Goal: Complete application form

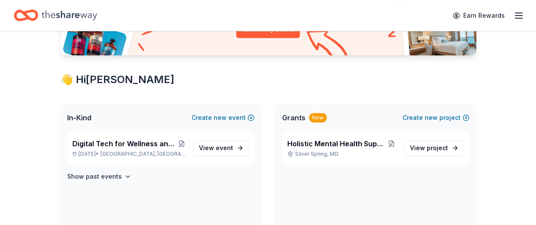
scroll to position [130, 0]
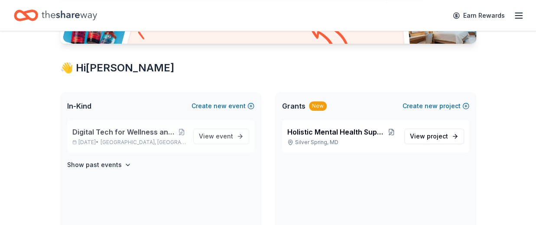
click at [157, 129] on span "Digital Tech for Wellness and Silent Auction Arts Fundraiser" at bounding box center [124, 132] width 105 height 10
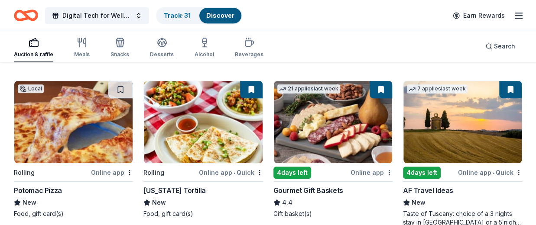
scroll to position [260, 0]
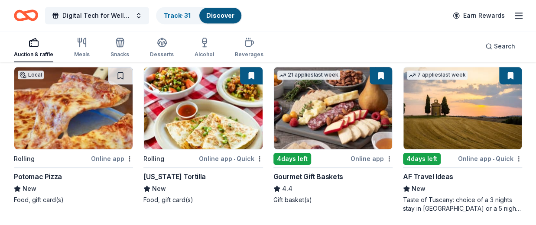
click at [299, 176] on div "Gourmet Gift Baskets" at bounding box center [309, 177] width 70 height 10
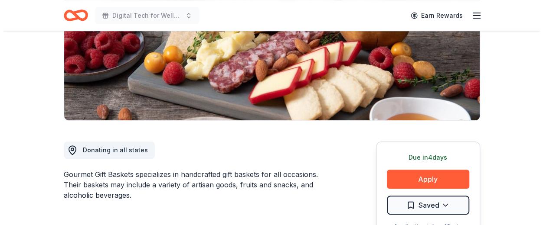
scroll to position [173, 0]
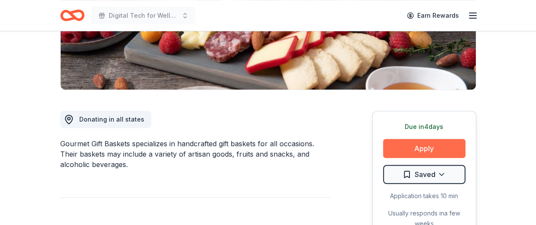
click at [425, 150] on button "Apply" at bounding box center [424, 148] width 82 height 19
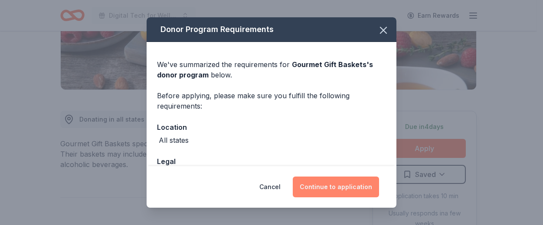
click at [311, 185] on button "Continue to application" at bounding box center [336, 187] width 86 height 21
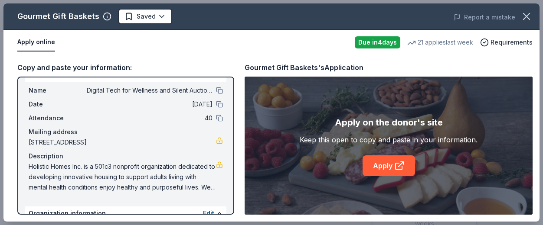
scroll to position [0, 0]
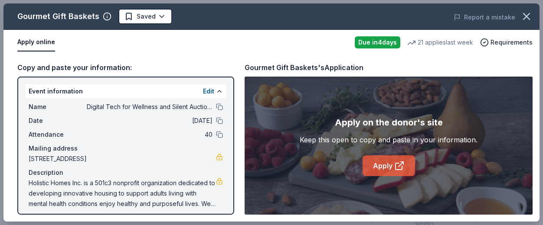
click at [388, 159] on link "Apply" at bounding box center [388, 166] width 52 height 21
click at [388, 161] on link "Apply" at bounding box center [388, 166] width 52 height 21
